Goal: Information Seeking & Learning: Learn about a topic

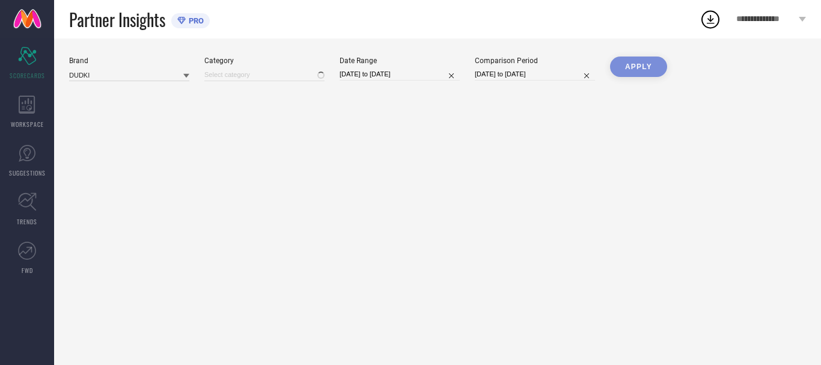
type input "All"
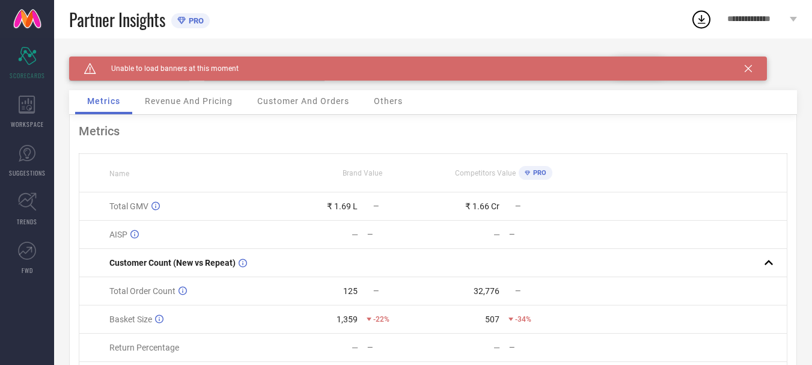
click at [746, 66] on icon at bounding box center [748, 68] width 7 height 7
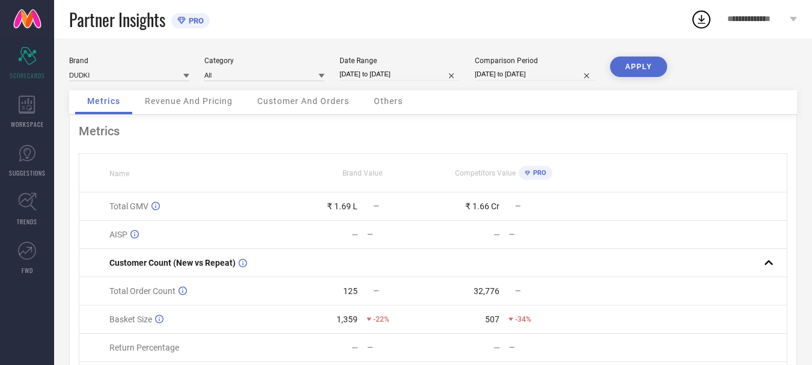
click at [198, 103] on span "Revenue And Pricing" at bounding box center [189, 101] width 88 height 10
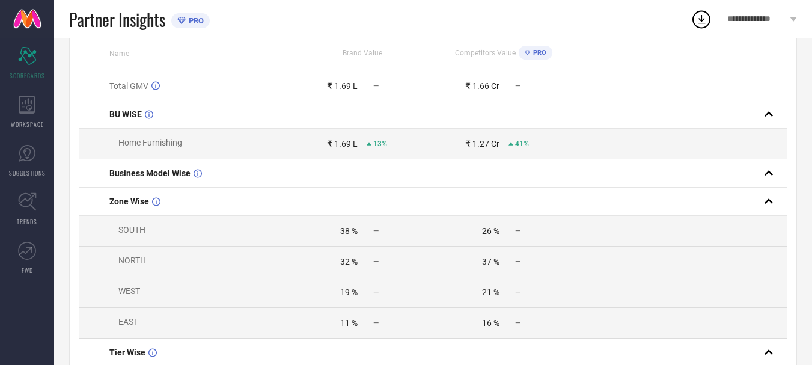
scroll to position [60, 0]
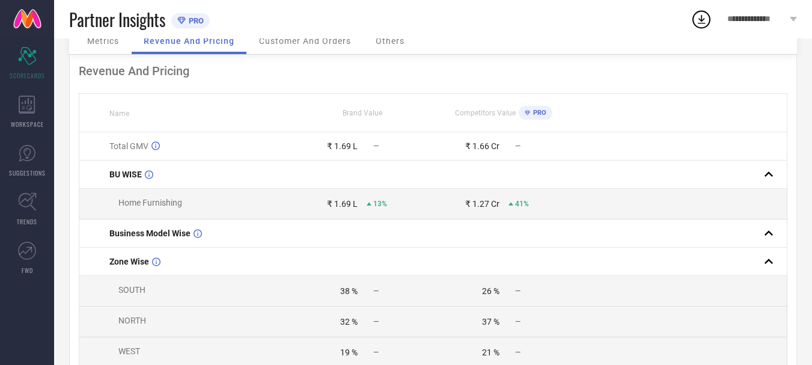
click at [298, 44] on span "Customer And Orders" at bounding box center [305, 41] width 92 height 10
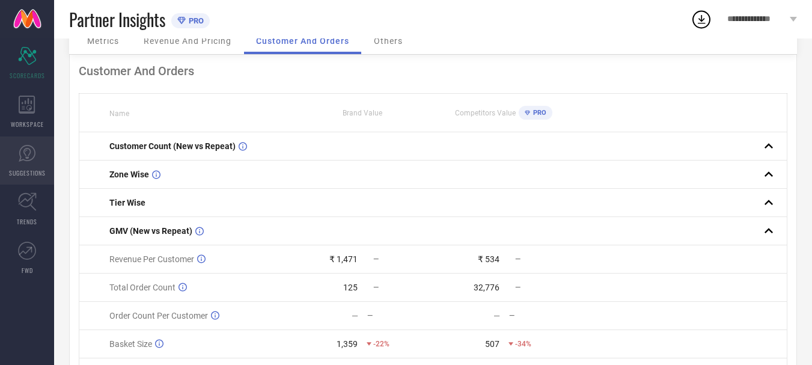
click at [17, 162] on link "SUGGESTIONS" at bounding box center [27, 160] width 54 height 48
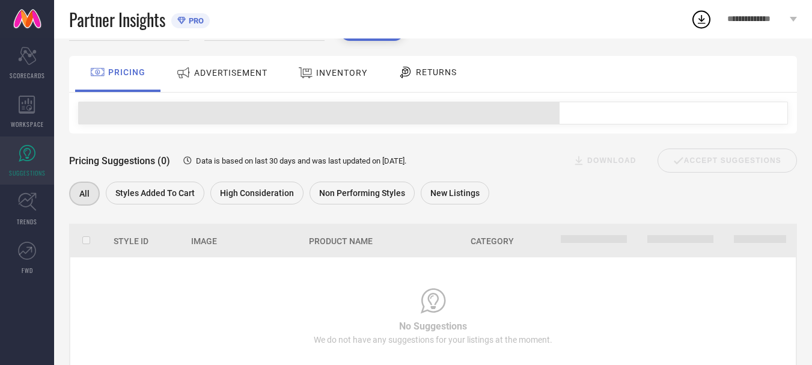
scroll to position [108, 0]
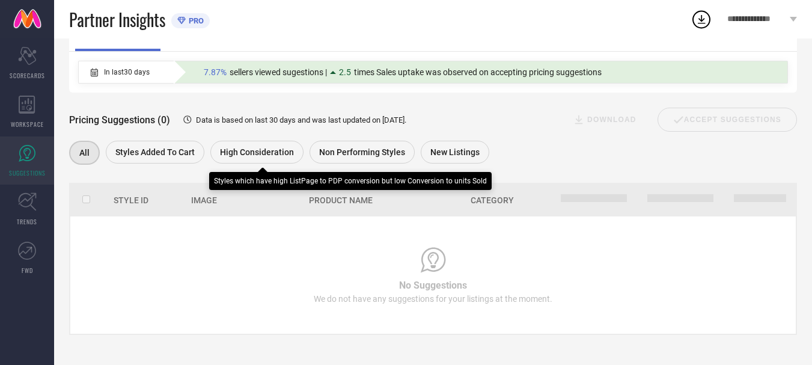
click at [232, 152] on span "High Consideration" at bounding box center [257, 152] width 74 height 10
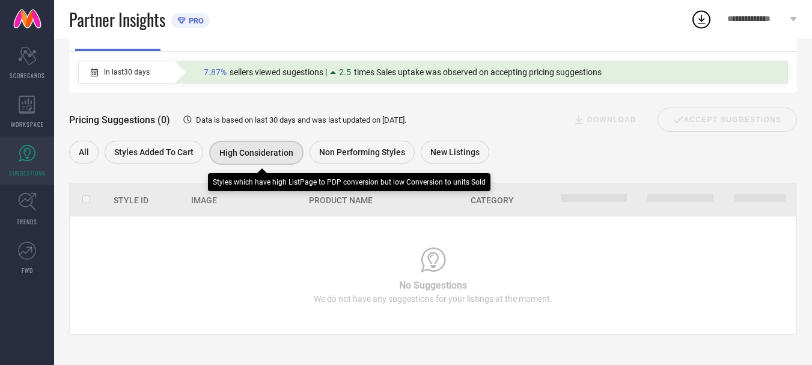
scroll to position [108, 0]
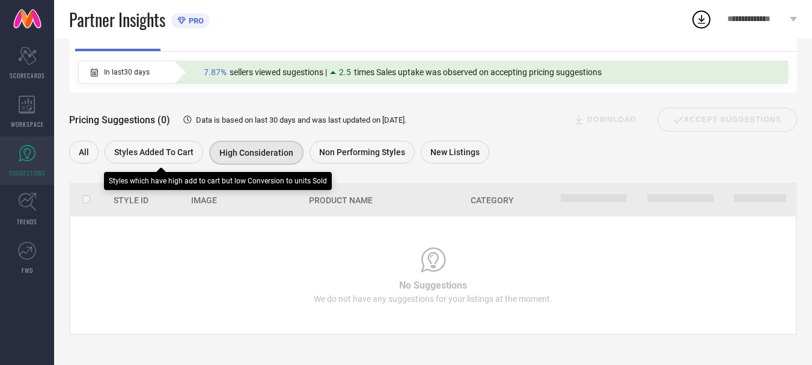
click at [160, 155] on span "Styles Added To Cart" at bounding box center [153, 152] width 79 height 10
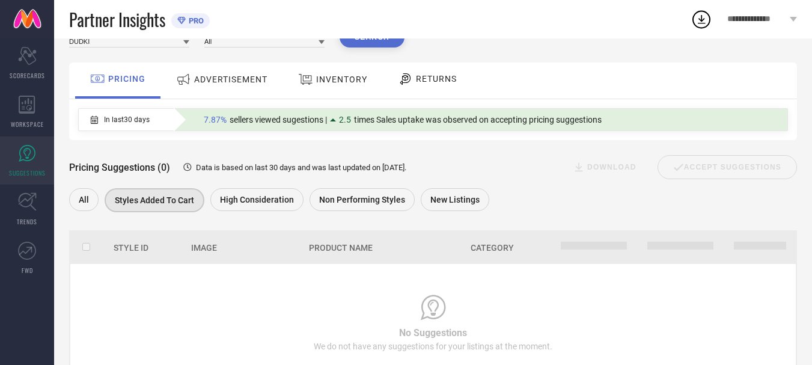
scroll to position [0, 0]
